Goal: Use online tool/utility: Utilize a website feature to perform a specific function

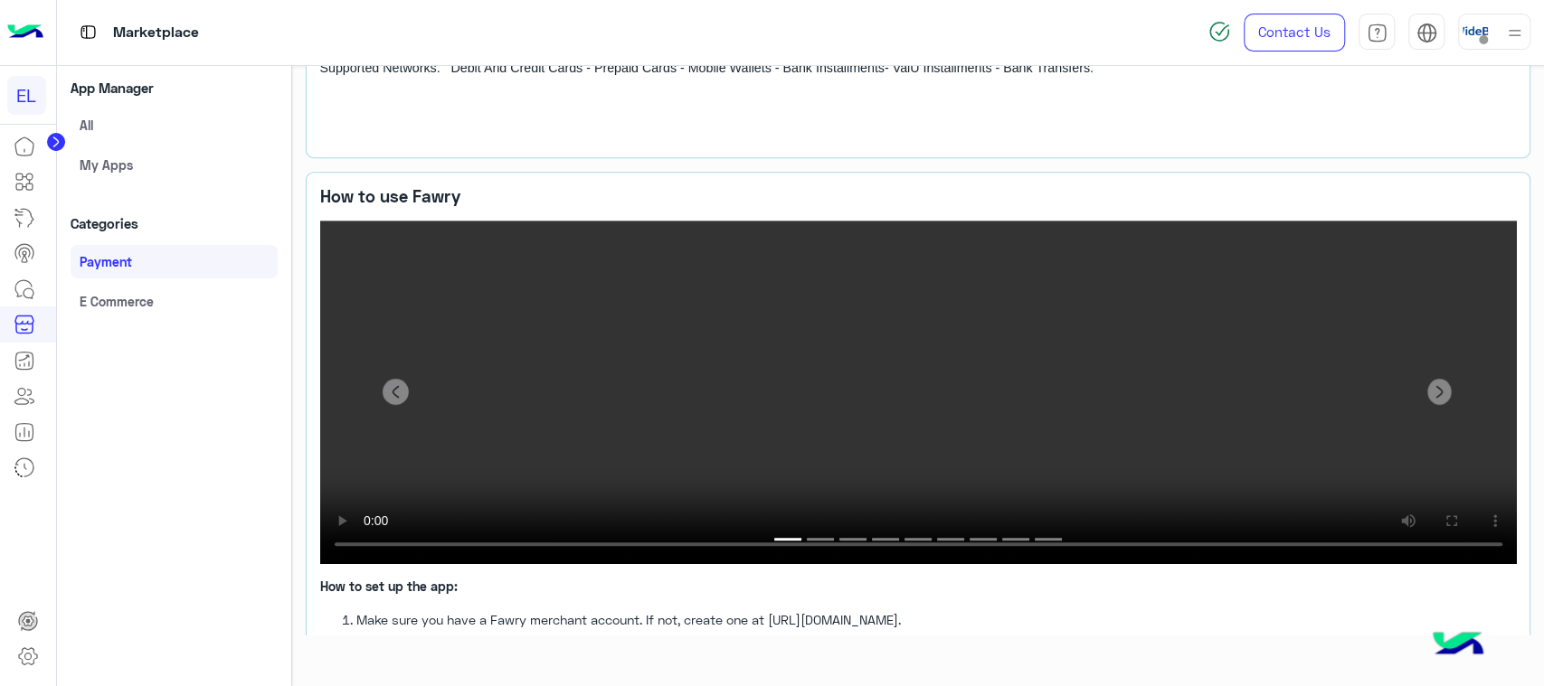
scroll to position [683, 0]
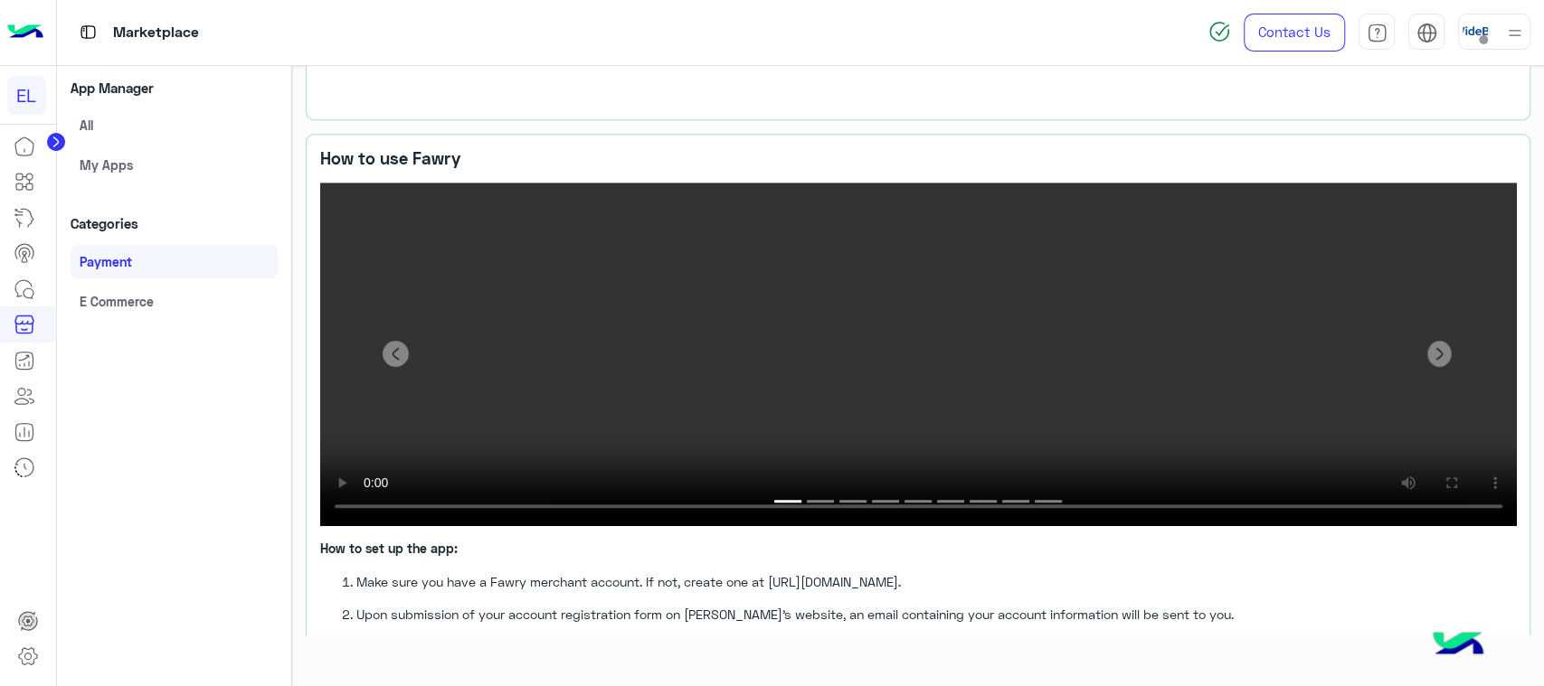
click at [184, 270] on link "Payment" at bounding box center [174, 261] width 207 height 33
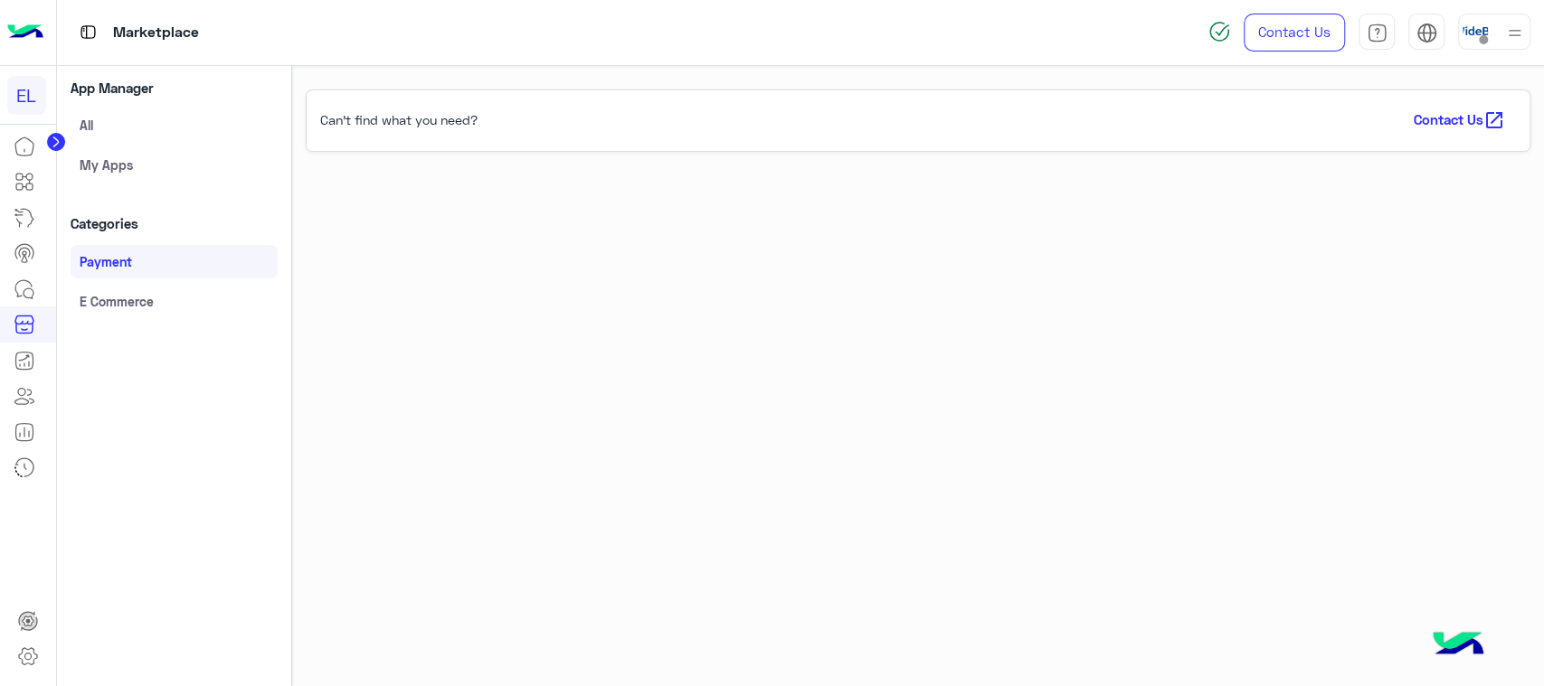
scroll to position [69, 0]
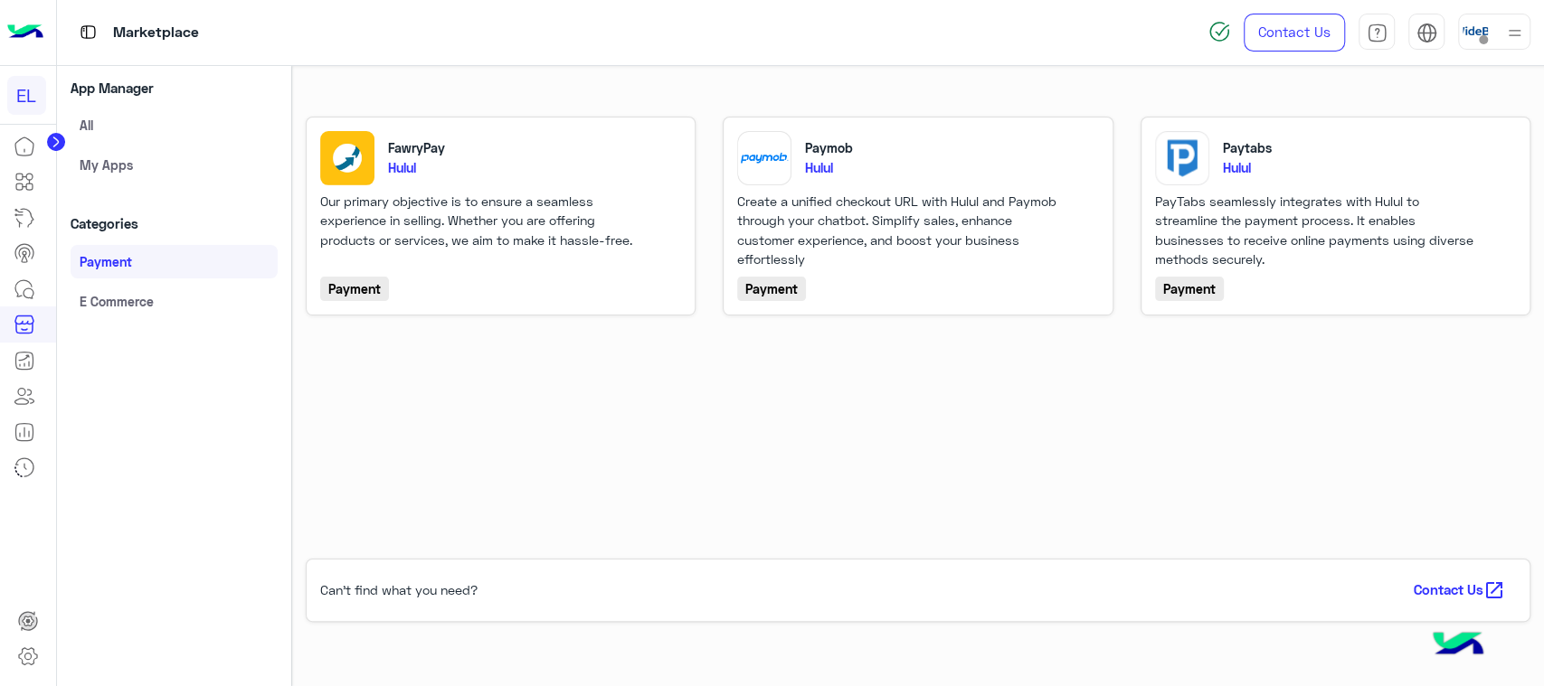
click at [1403, 294] on div "Payment" at bounding box center [1336, 288] width 362 height 25
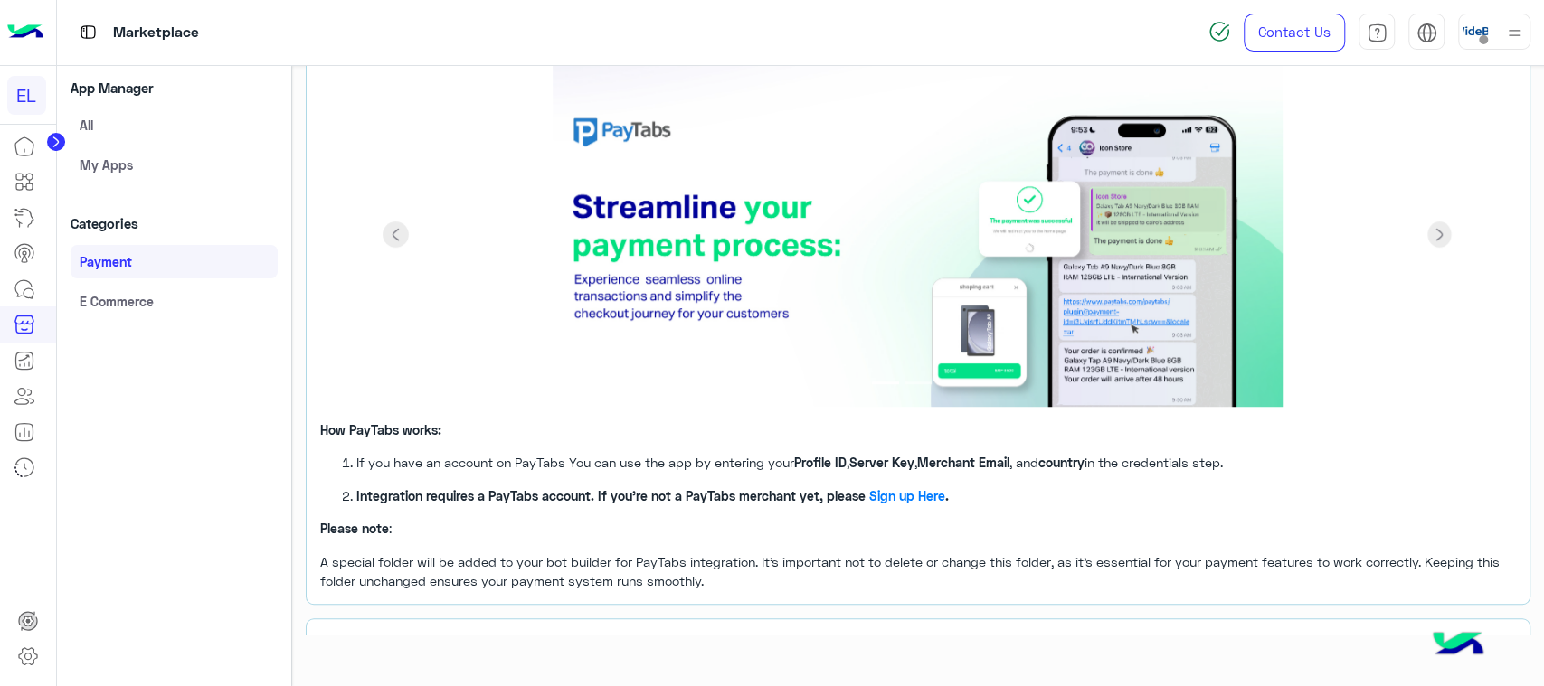
scroll to position [642, 0]
click at [166, 316] on link "E Commerce" at bounding box center [174, 301] width 207 height 33
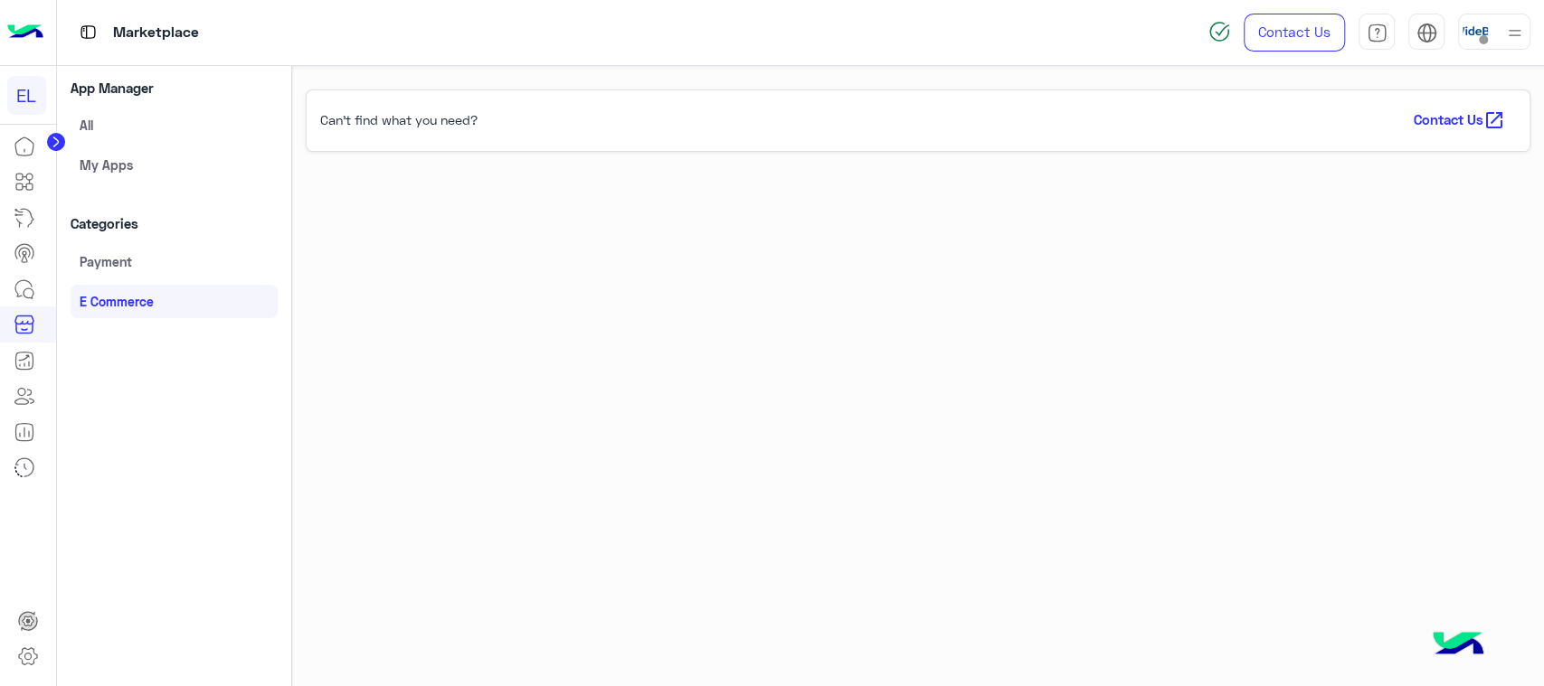
scroll to position [69, 0]
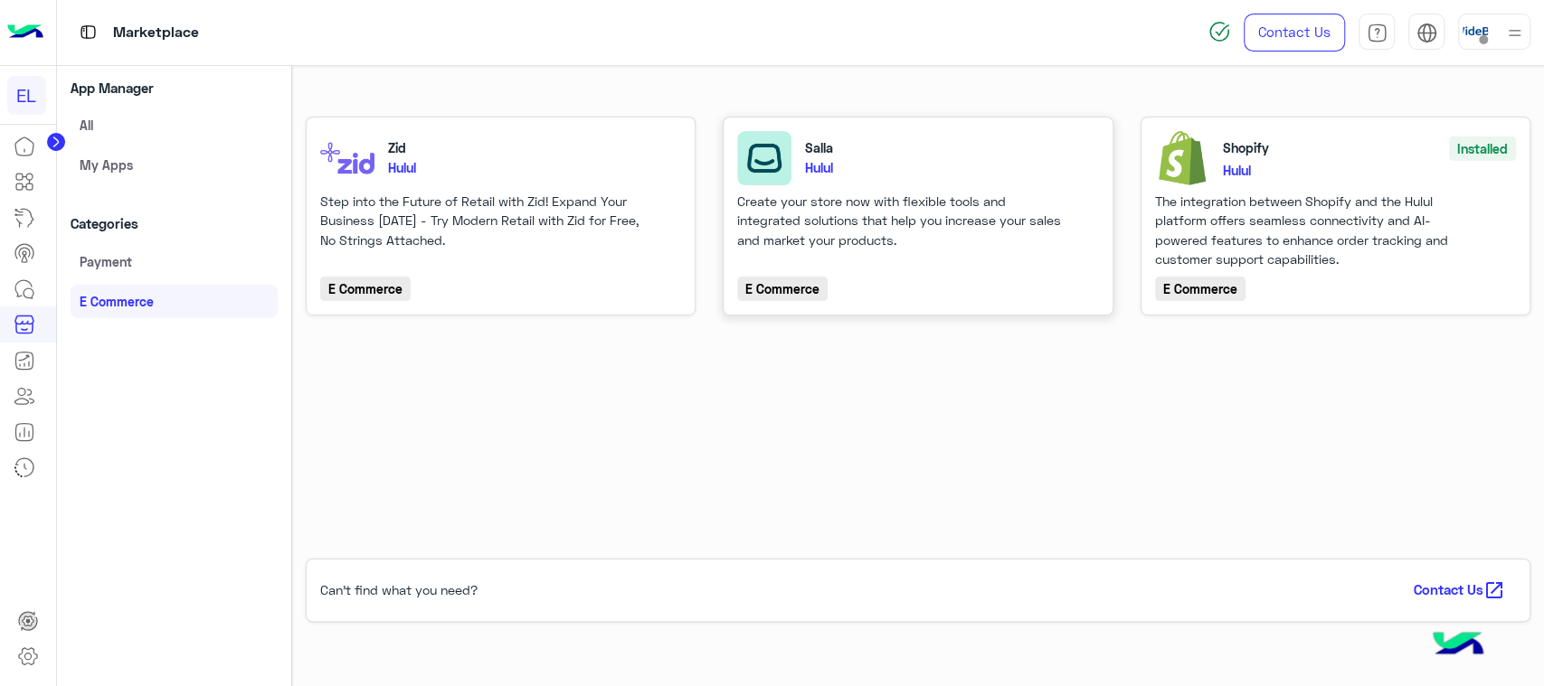
click at [887, 240] on div "Create your store now with flexible tools and integrated solutions that help yo…" at bounding box center [900, 231] width 326 height 78
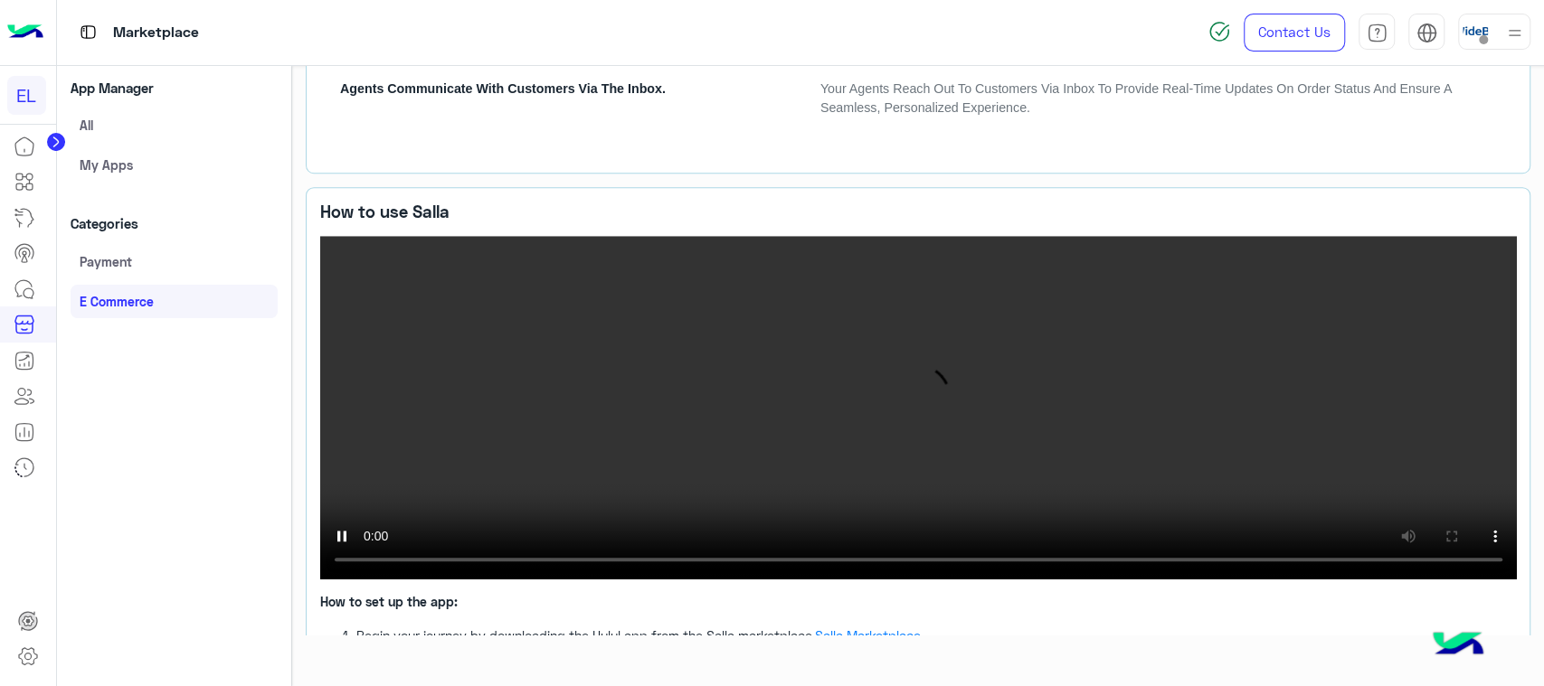
scroll to position [973, 0]
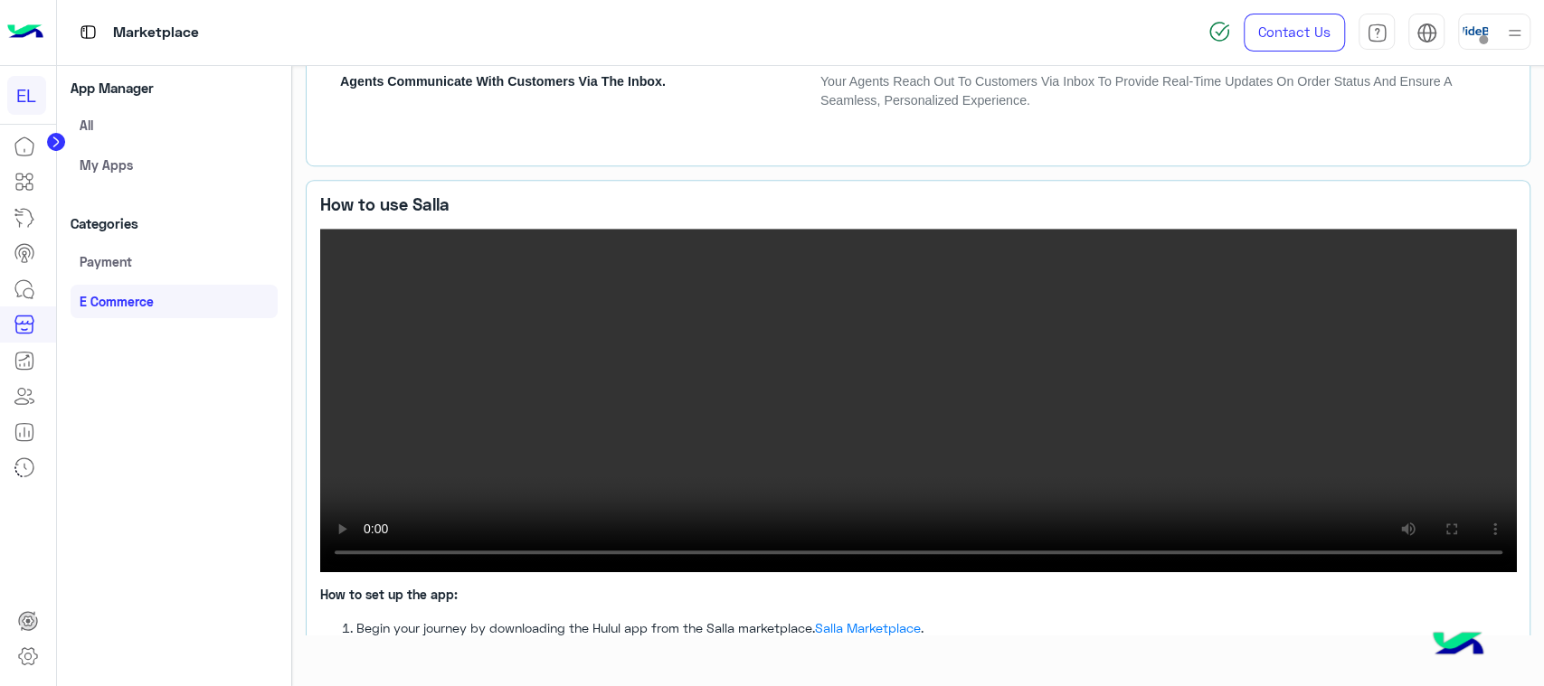
click at [459, 257] on video at bounding box center [918, 401] width 1197 height 344
click at [33, 185] on icon at bounding box center [25, 182] width 22 height 22
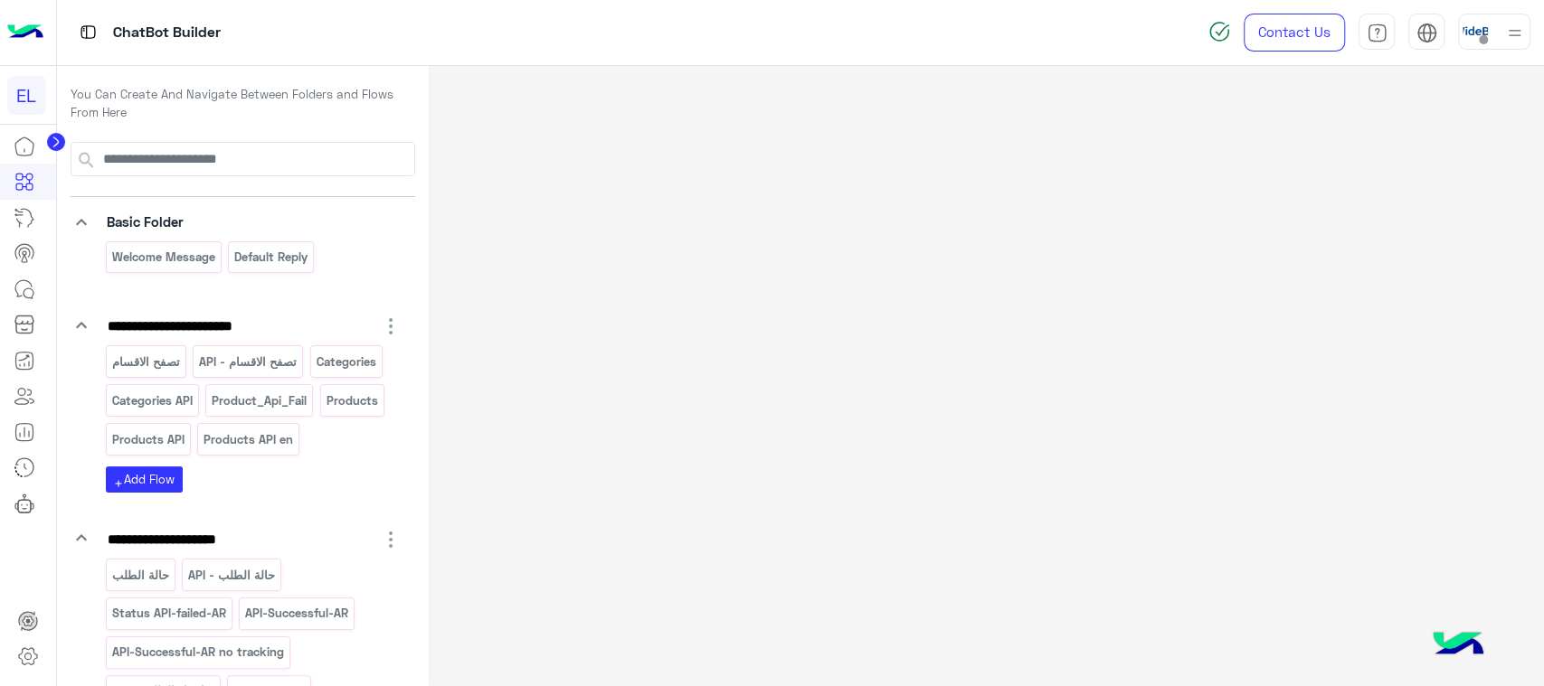
click at [34, 33] on img at bounding box center [25, 33] width 36 height 38
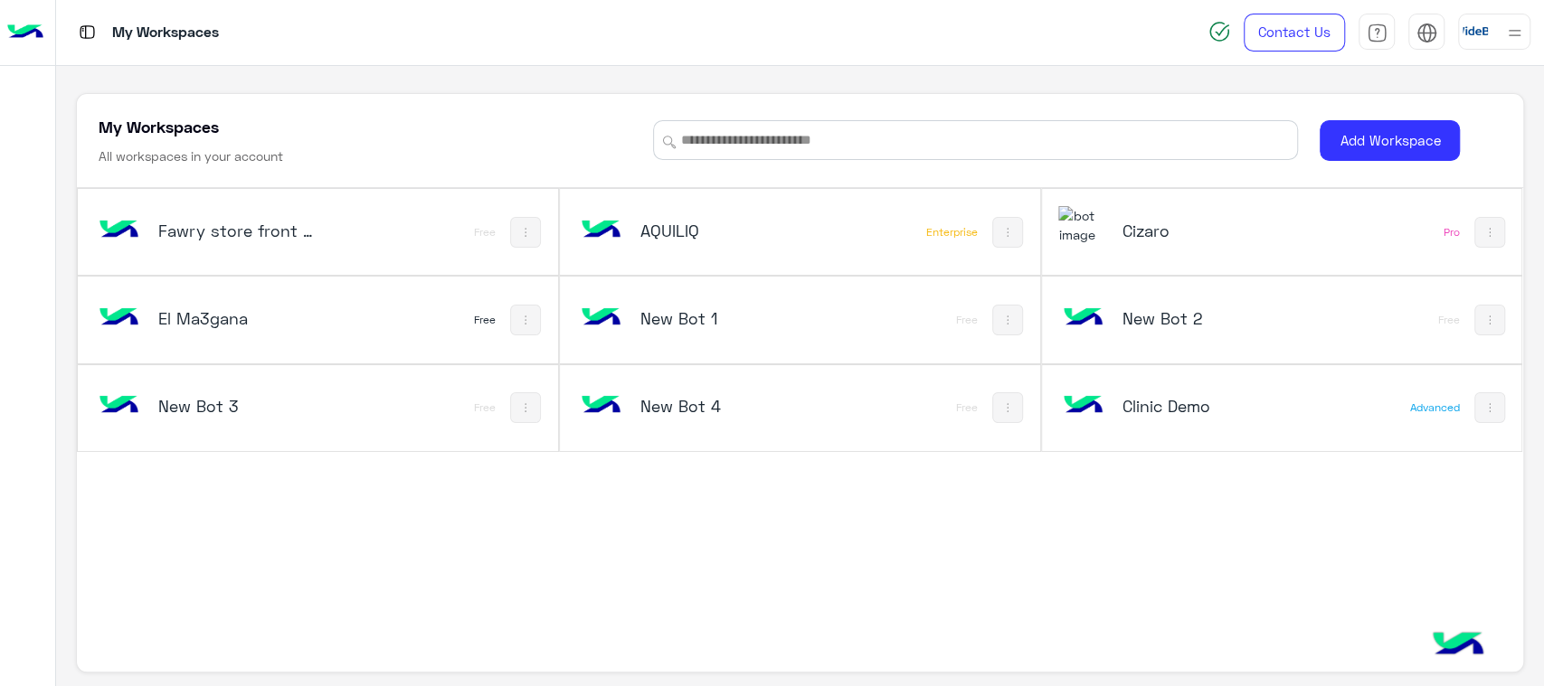
click at [375, 282] on div "El Ma3gana Free" at bounding box center [318, 320] width 480 height 86
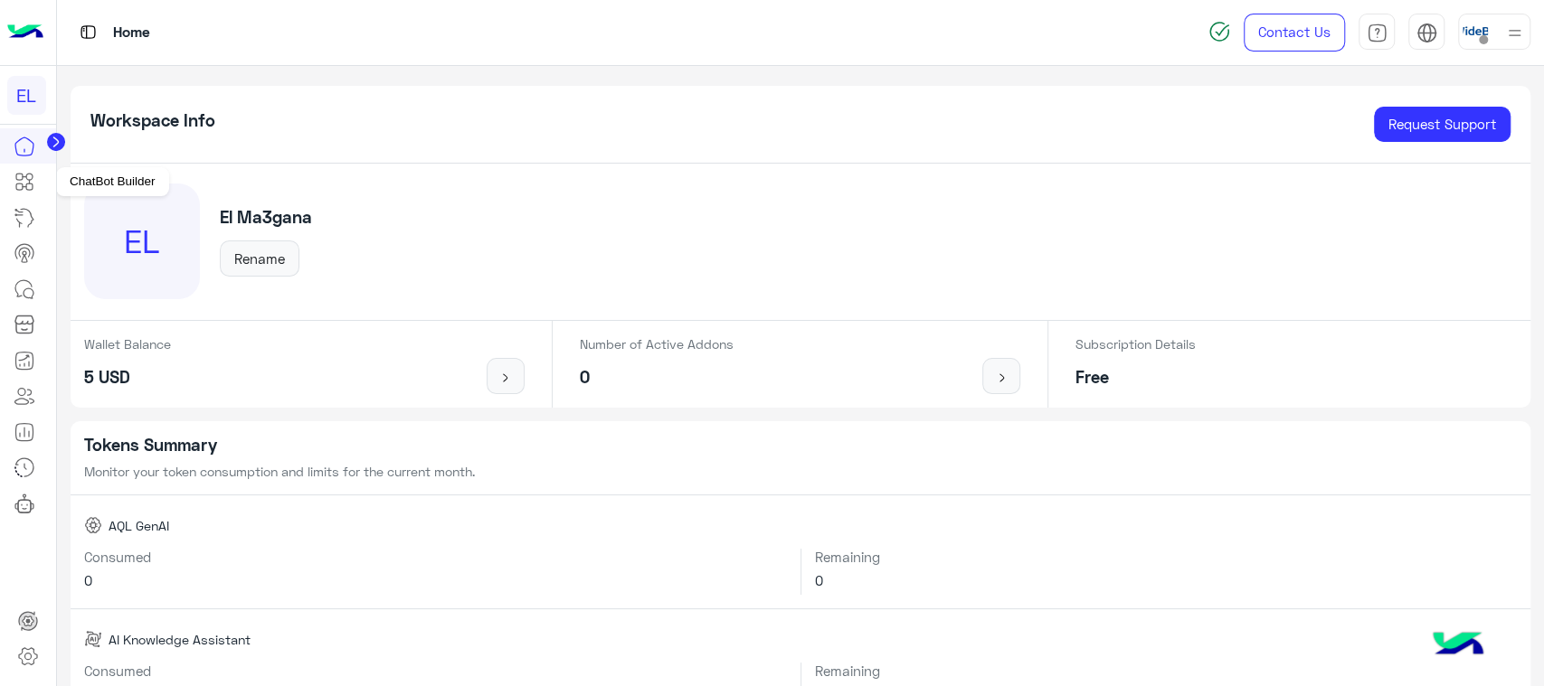
click at [36, 186] on link at bounding box center [24, 182] width 49 height 36
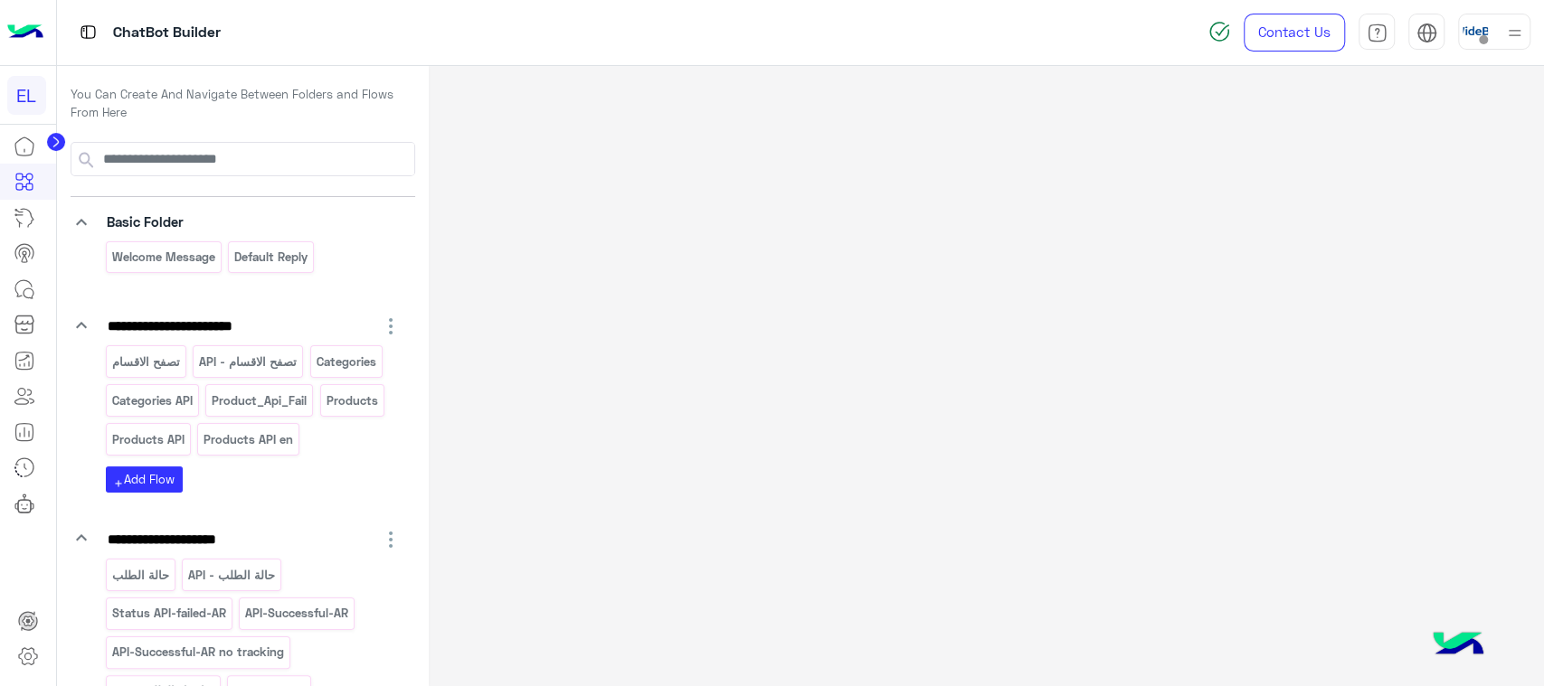
click at [388, 323] on icon "button" at bounding box center [391, 327] width 22 height 22
click at [277, 414] on span "[PERSON_NAME]" at bounding box center [318, 414] width 103 height 15
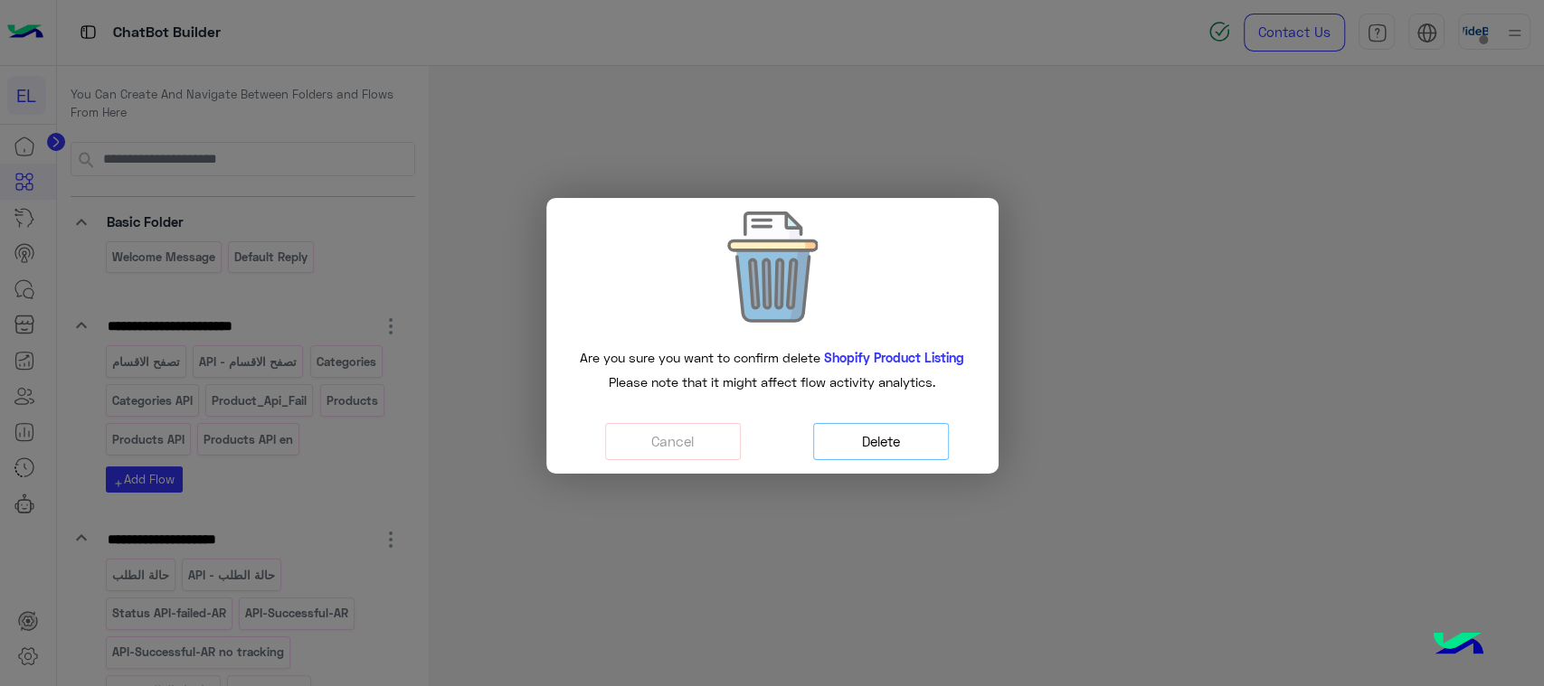
click at [838, 452] on button "Delete" at bounding box center [881, 441] width 136 height 37
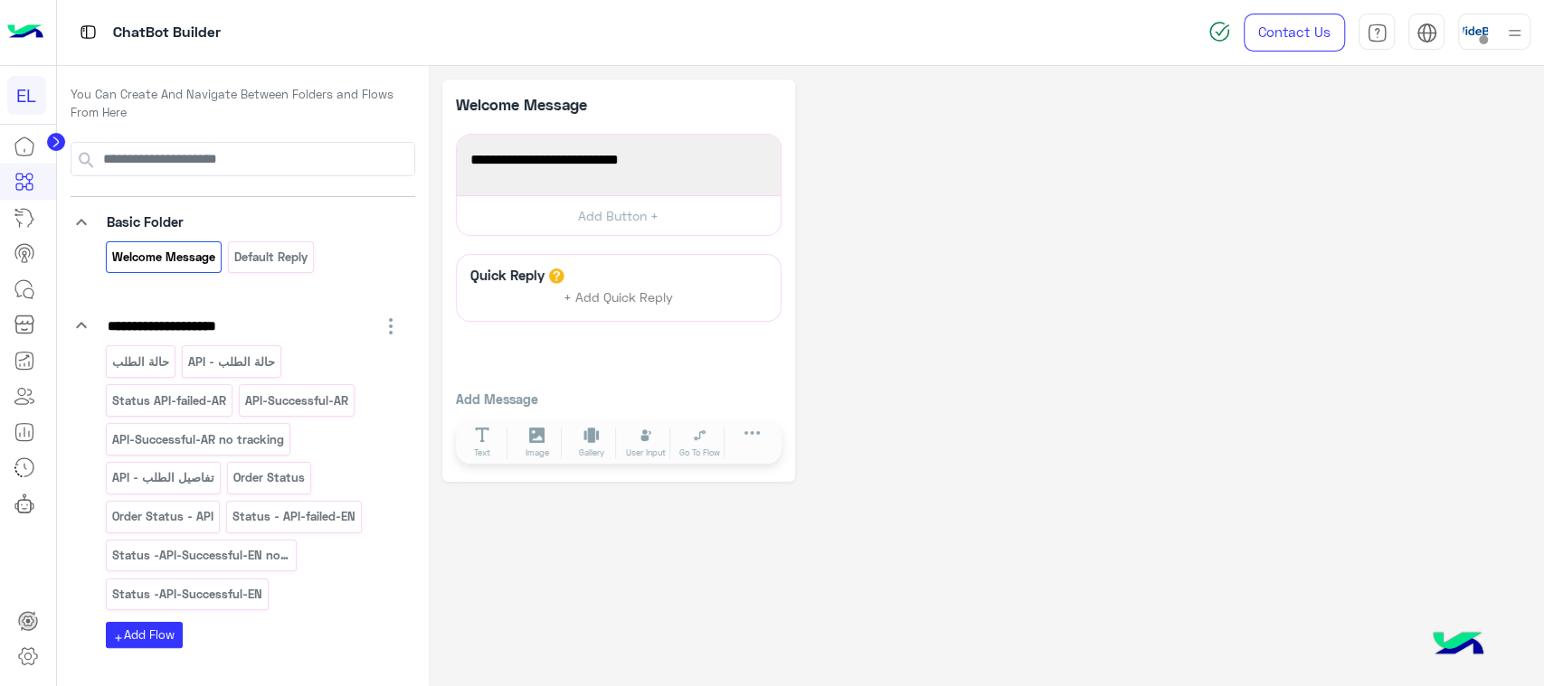
click at [383, 333] on icon "button" at bounding box center [391, 327] width 22 height 22
click at [338, 408] on span "[PERSON_NAME]" at bounding box center [318, 414] width 103 height 15
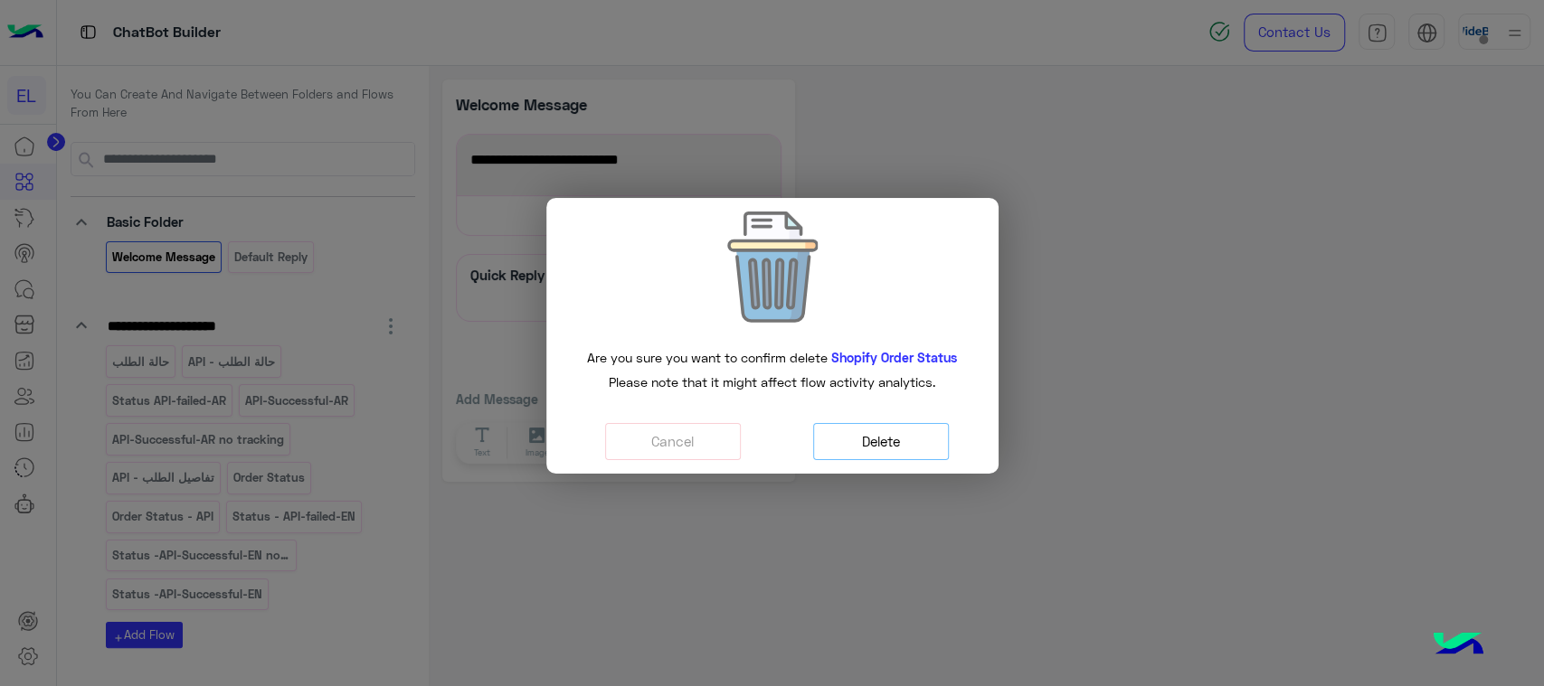
click at [858, 445] on button "Delete" at bounding box center [881, 441] width 136 height 37
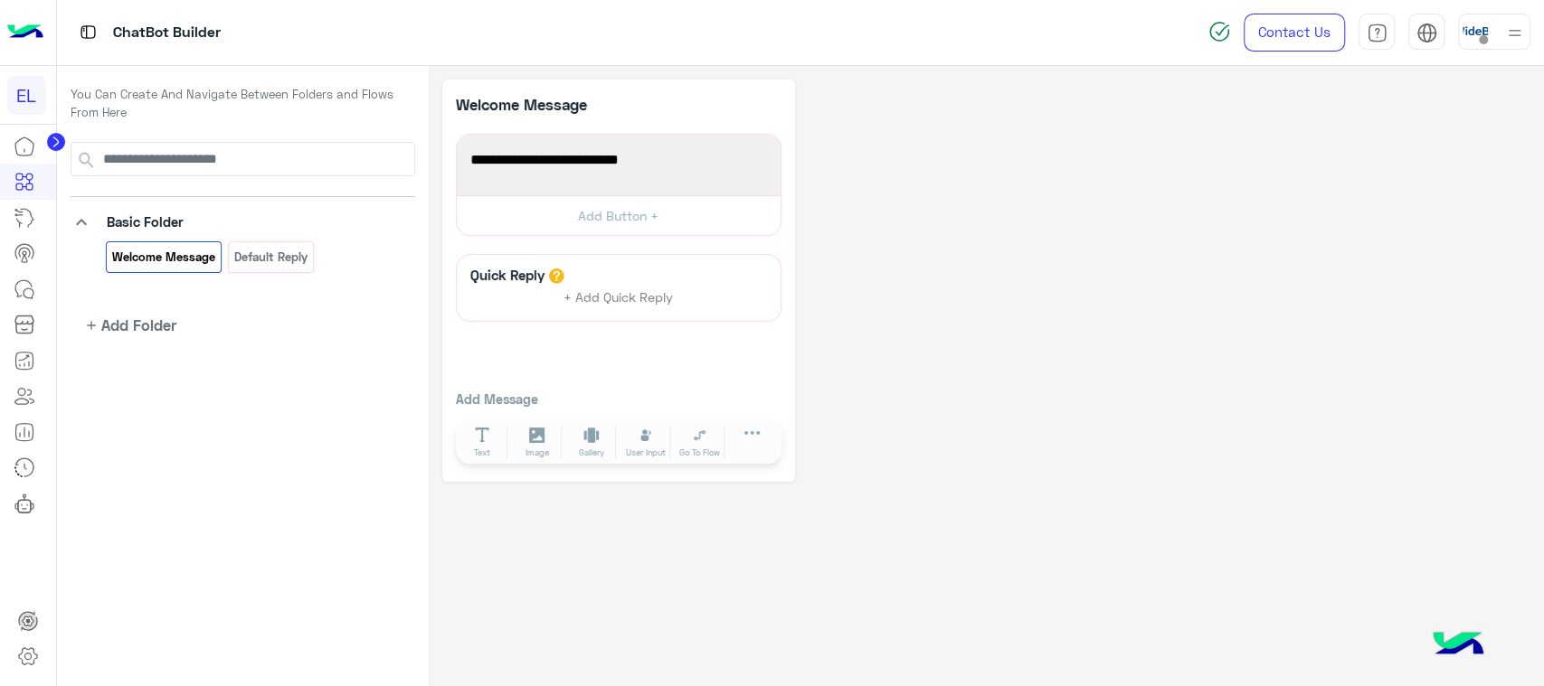
click at [972, 151] on div "**********" at bounding box center [986, 281] width 1088 height 403
click at [159, 327] on span "Add Folder" at bounding box center [138, 325] width 75 height 23
click at [274, 324] on span "Add Folder" at bounding box center [270, 320] width 64 height 15
click at [153, 375] on button "add Add Flow" at bounding box center [144, 368] width 77 height 26
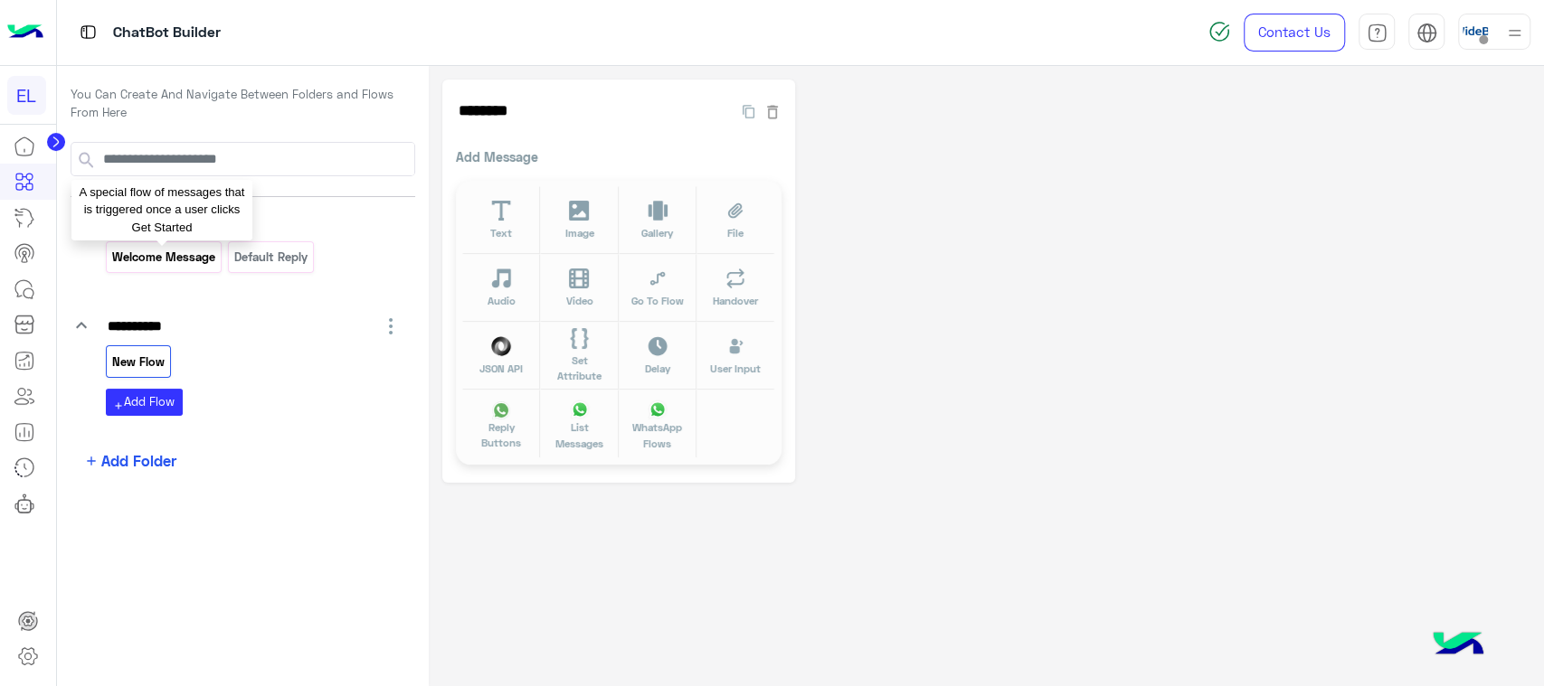
click at [195, 263] on p "Welcome Message" at bounding box center [163, 257] width 106 height 21
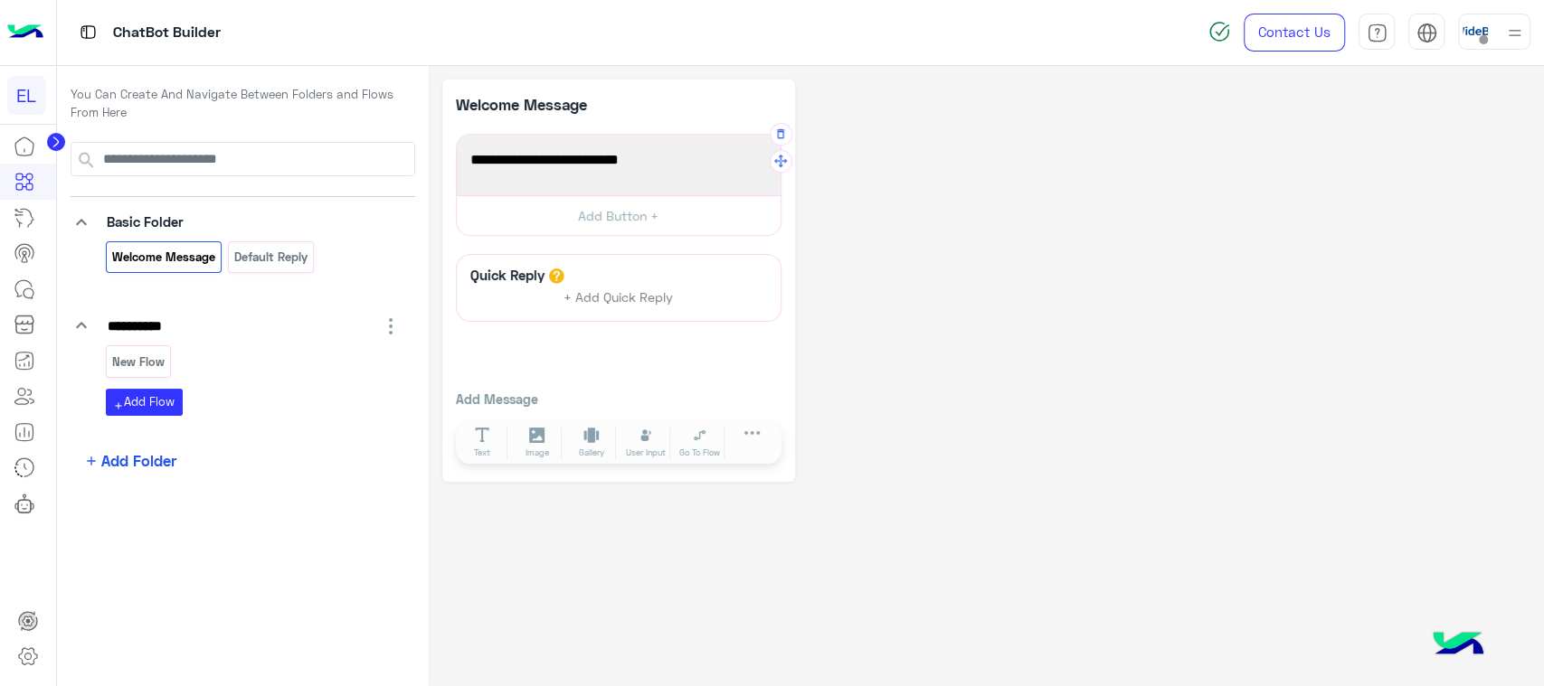
click at [604, 165] on span "Welcome to your first flow!" at bounding box center [618, 160] width 297 height 24
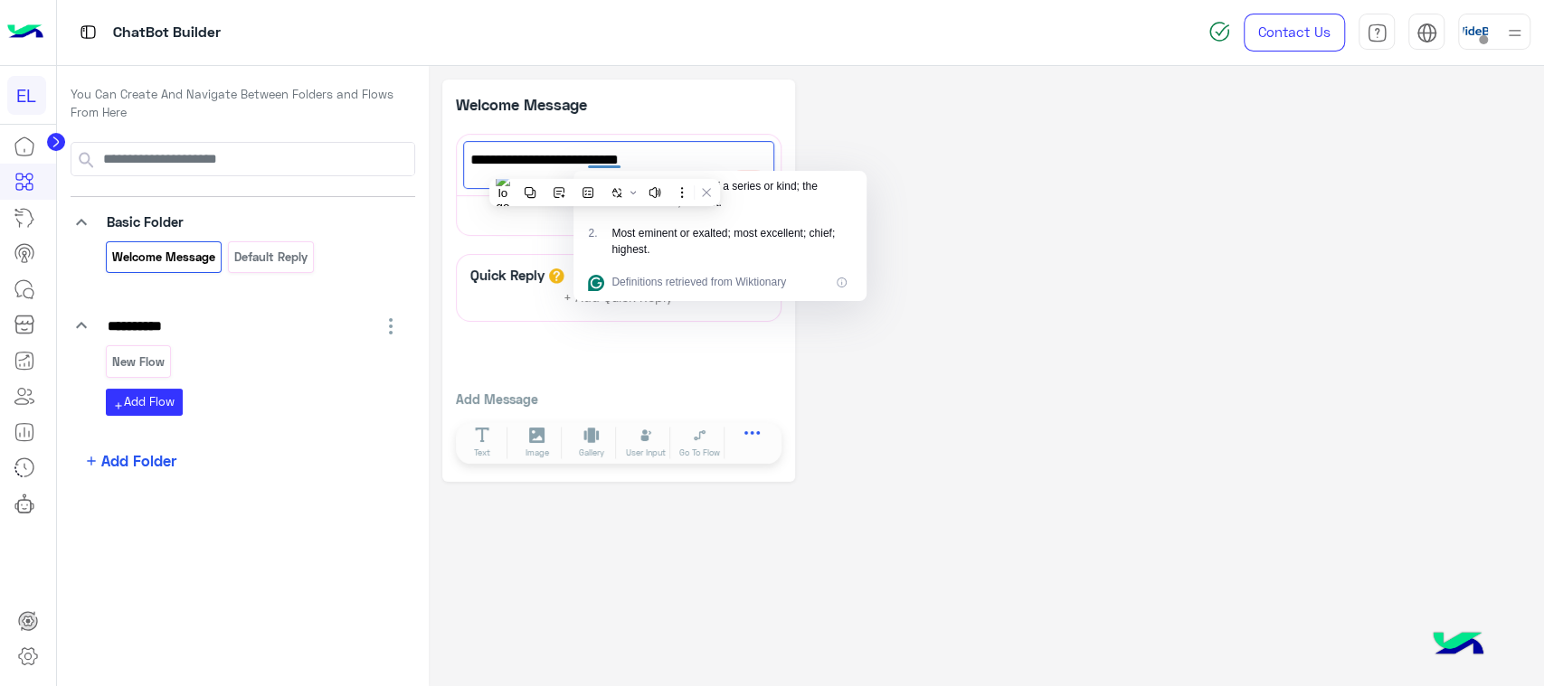
click at [761, 433] on button at bounding box center [752, 437] width 51 height 21
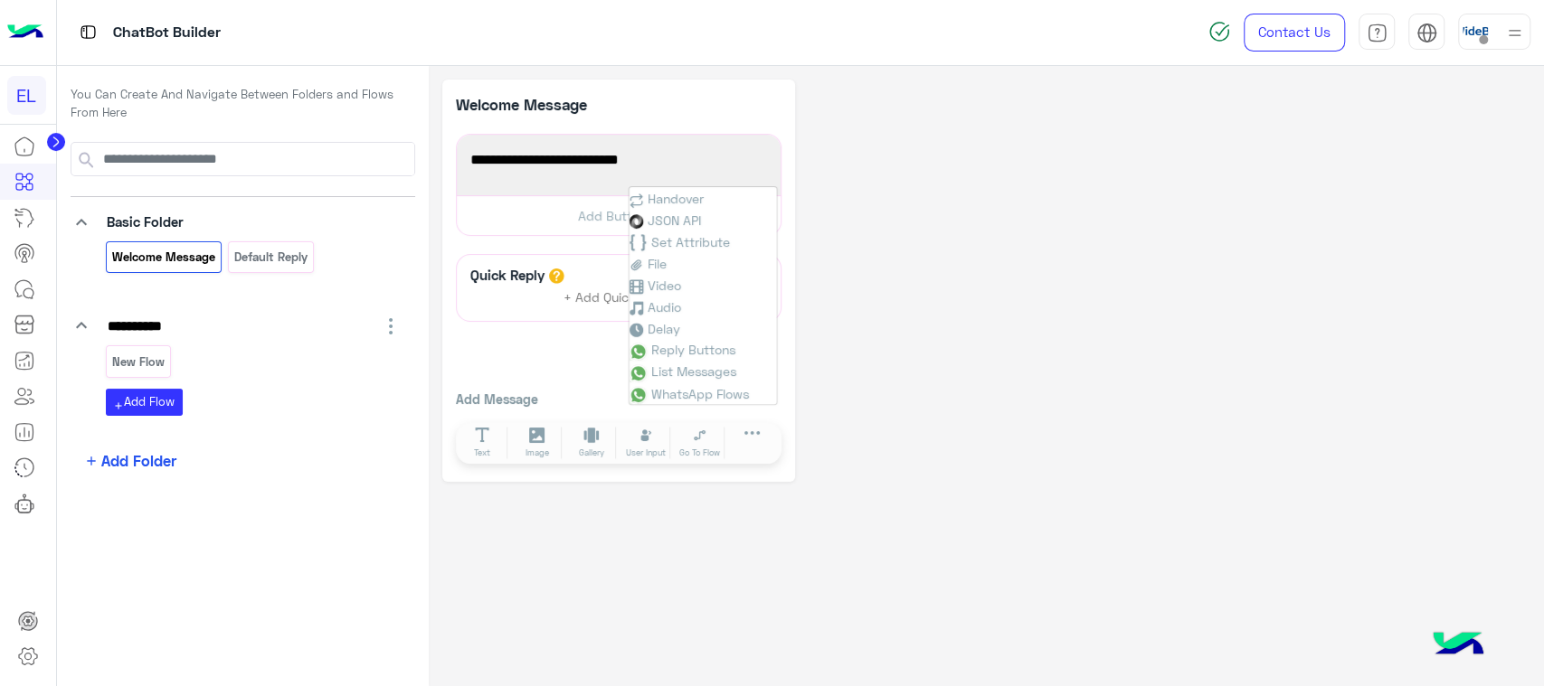
click at [446, 348] on div "**********" at bounding box center [618, 281] width 353 height 403
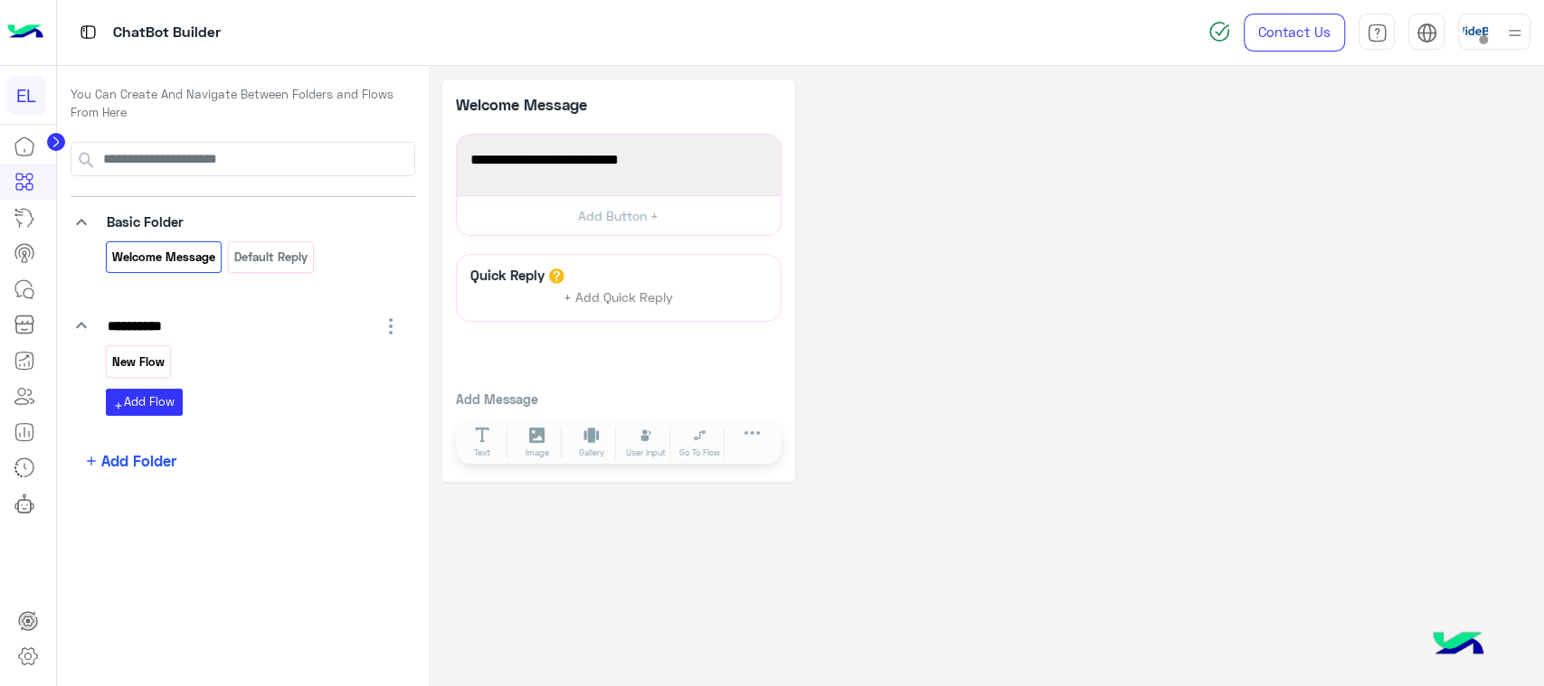
click at [138, 360] on p "New Flow" at bounding box center [137, 362] width 55 height 21
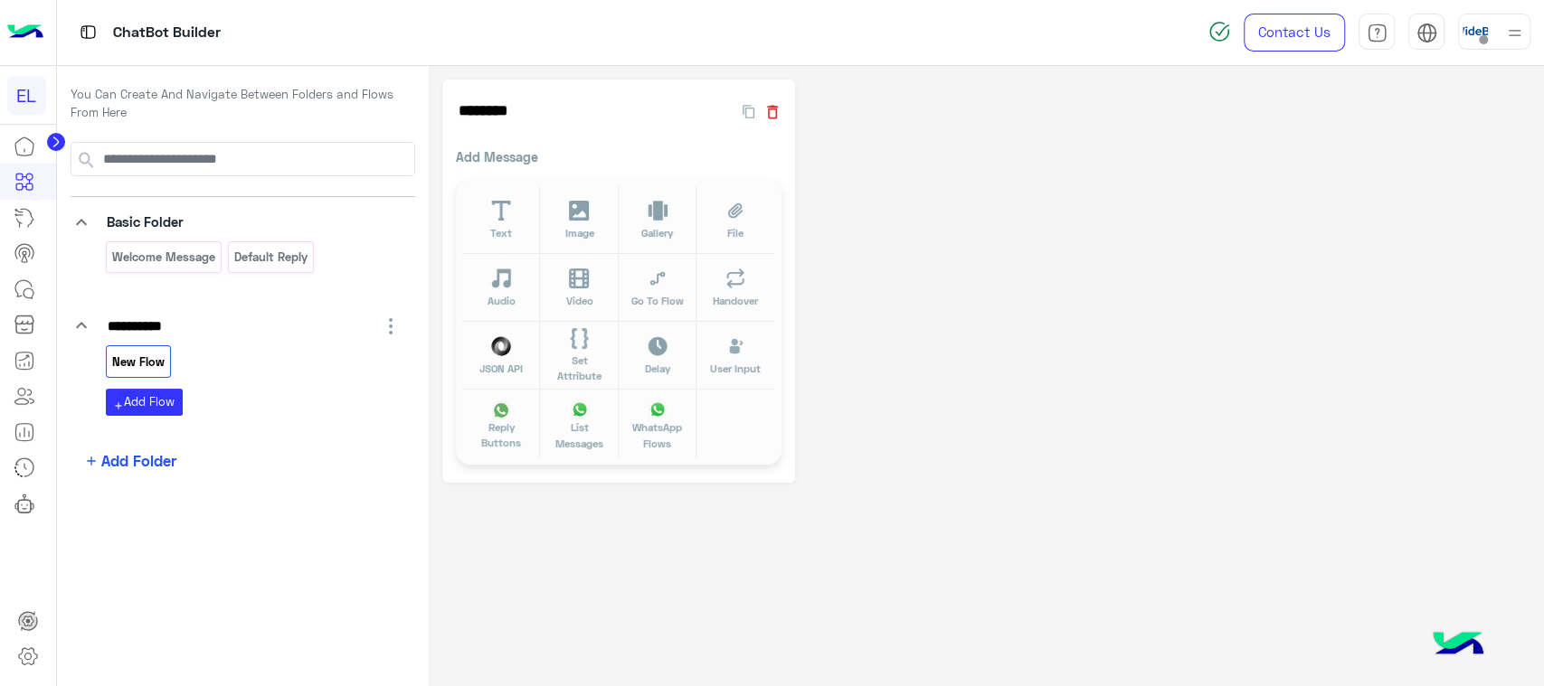
click at [774, 111] on icon "button" at bounding box center [772, 112] width 11 height 14
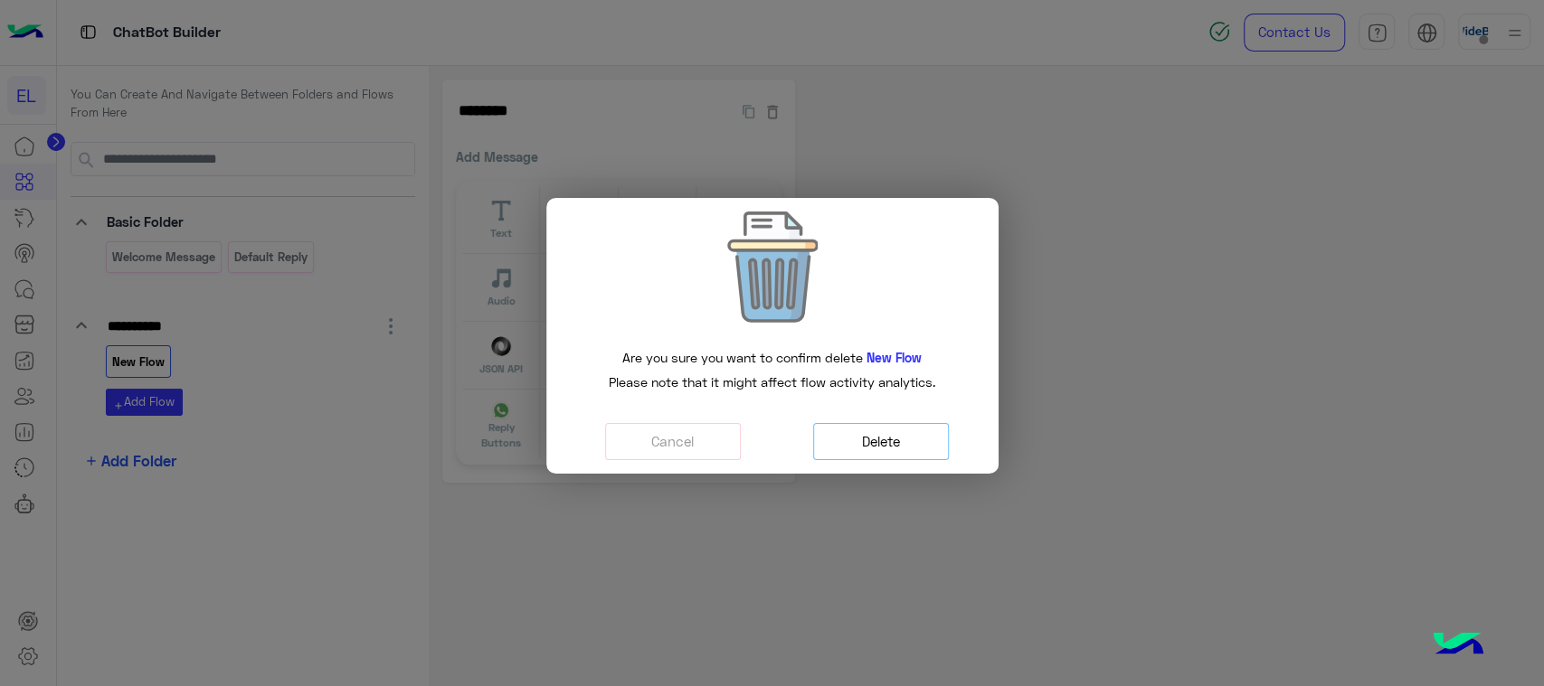
click at [896, 434] on button "Delete" at bounding box center [881, 441] width 136 height 37
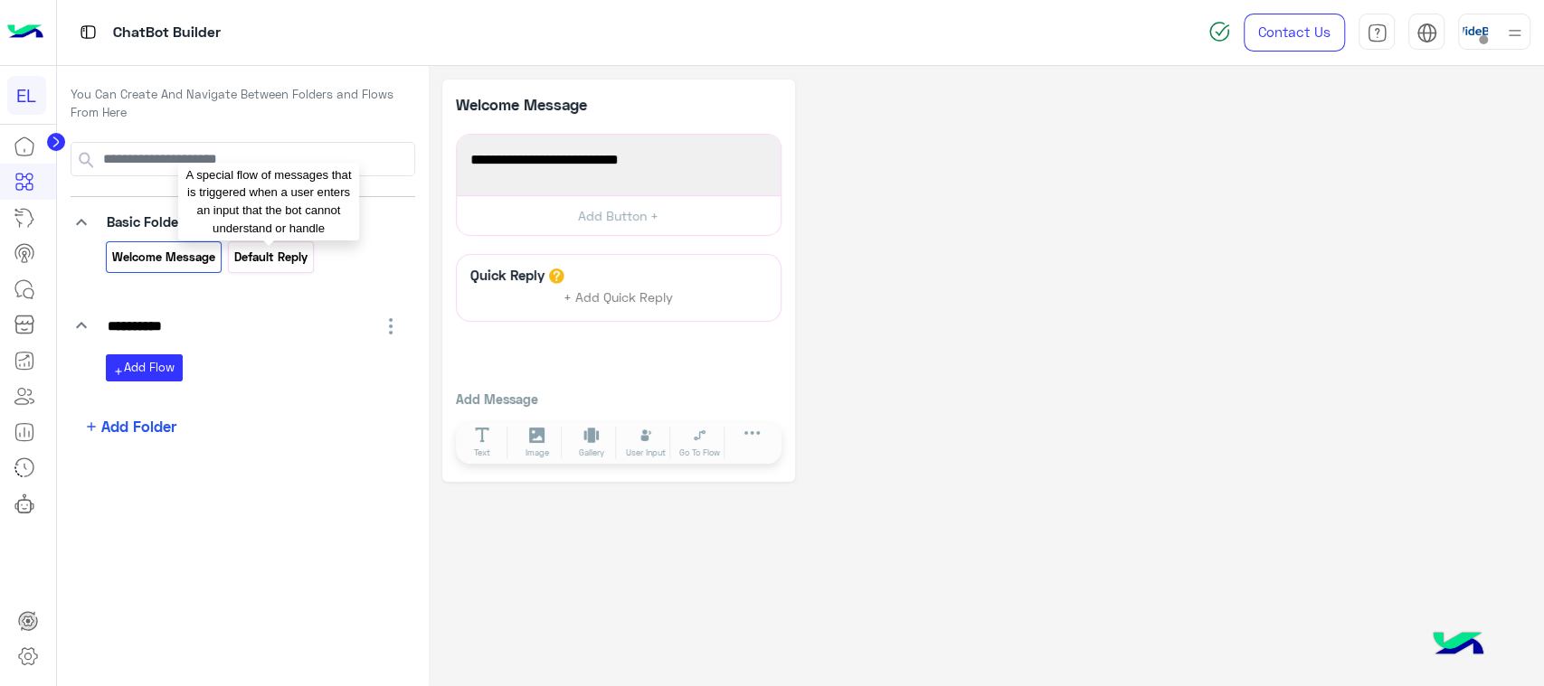
click at [290, 255] on p "Default reply" at bounding box center [271, 257] width 76 height 21
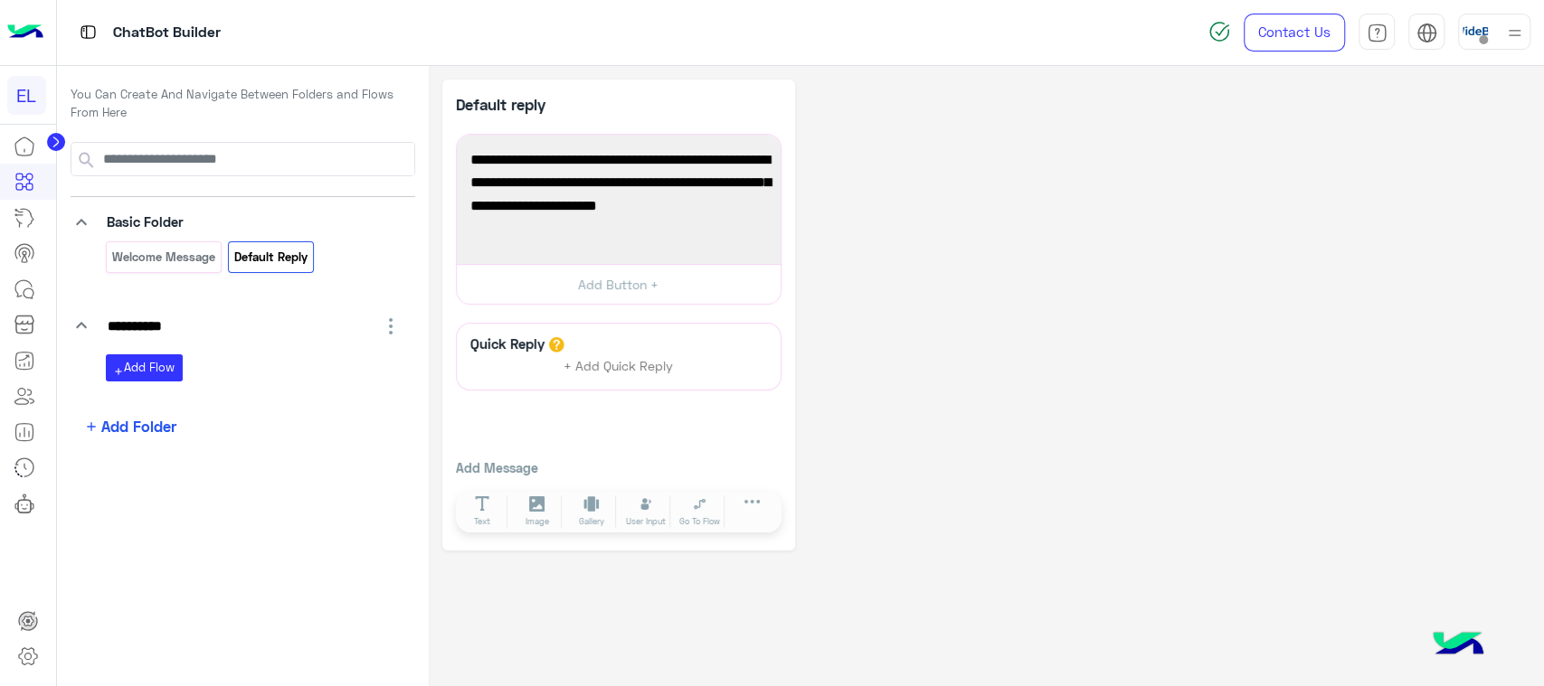
click at [0, 147] on link at bounding box center [24, 146] width 49 height 36
click at [0, 133] on link at bounding box center [24, 146] width 49 height 36
